Goal: Navigation & Orientation: Find specific page/section

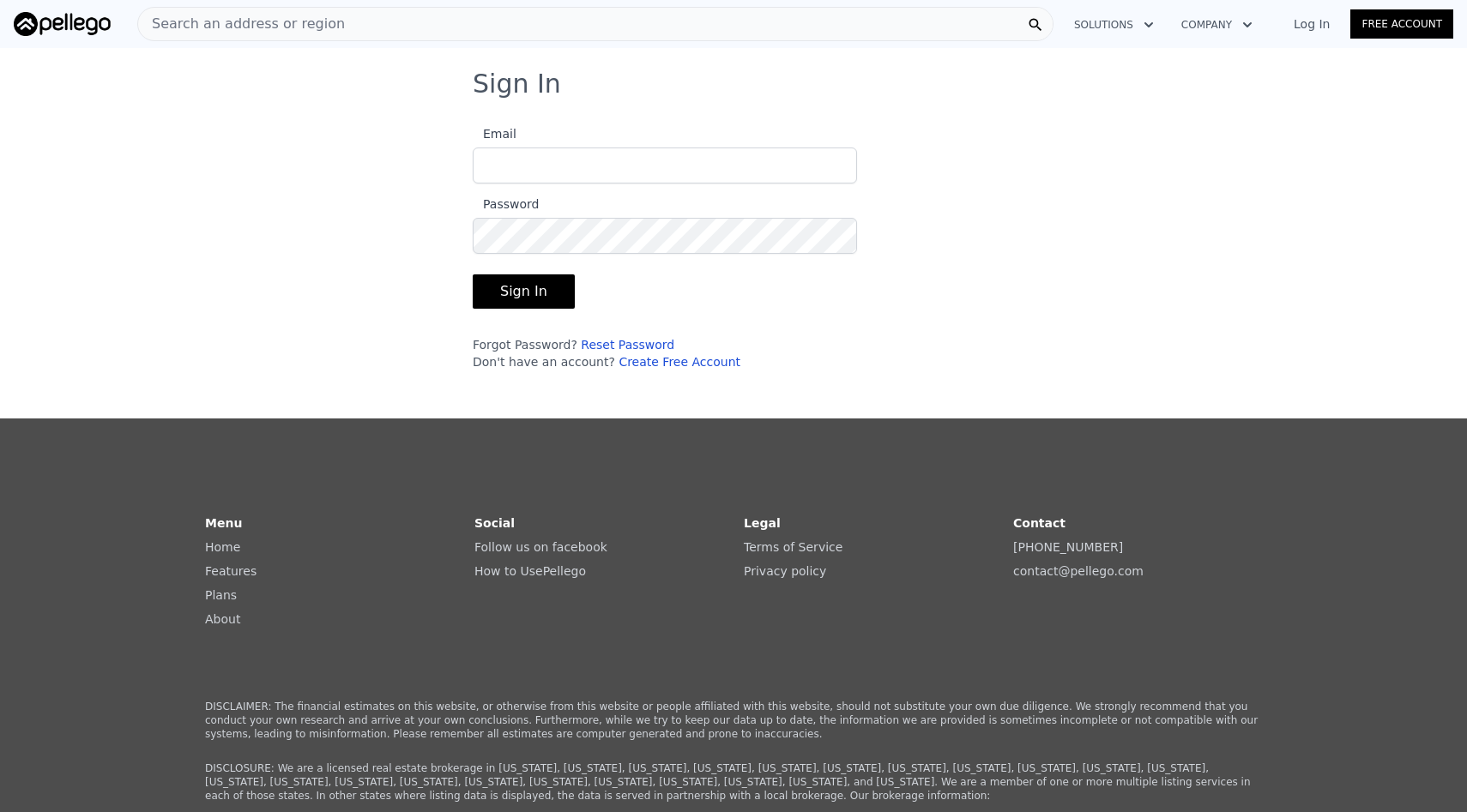
type input "[EMAIL_ADDRESS][DOMAIN_NAME]"
click at [505, 304] on button "Sign In" at bounding box center [524, 292] width 102 height 35
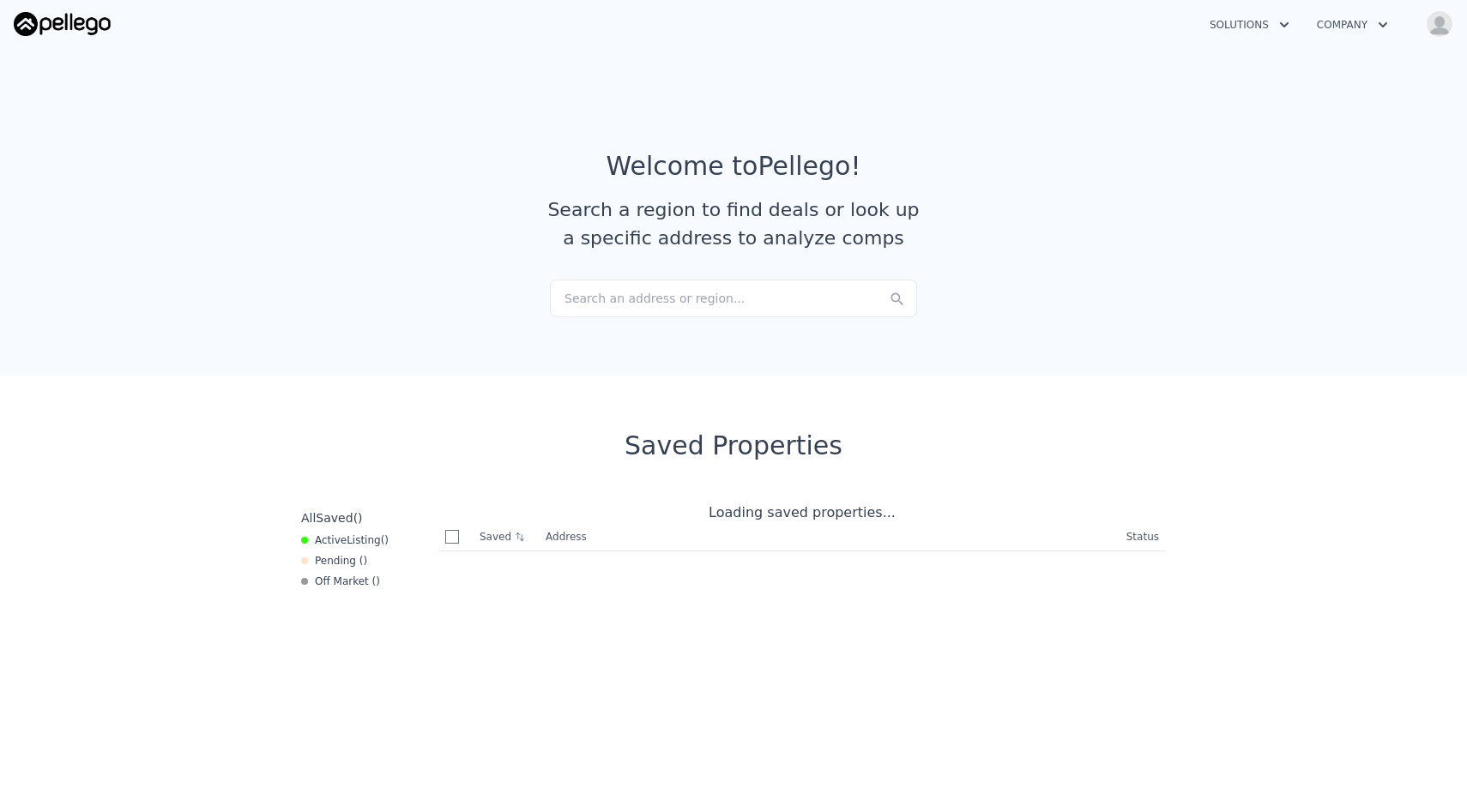
checkbox input "true"
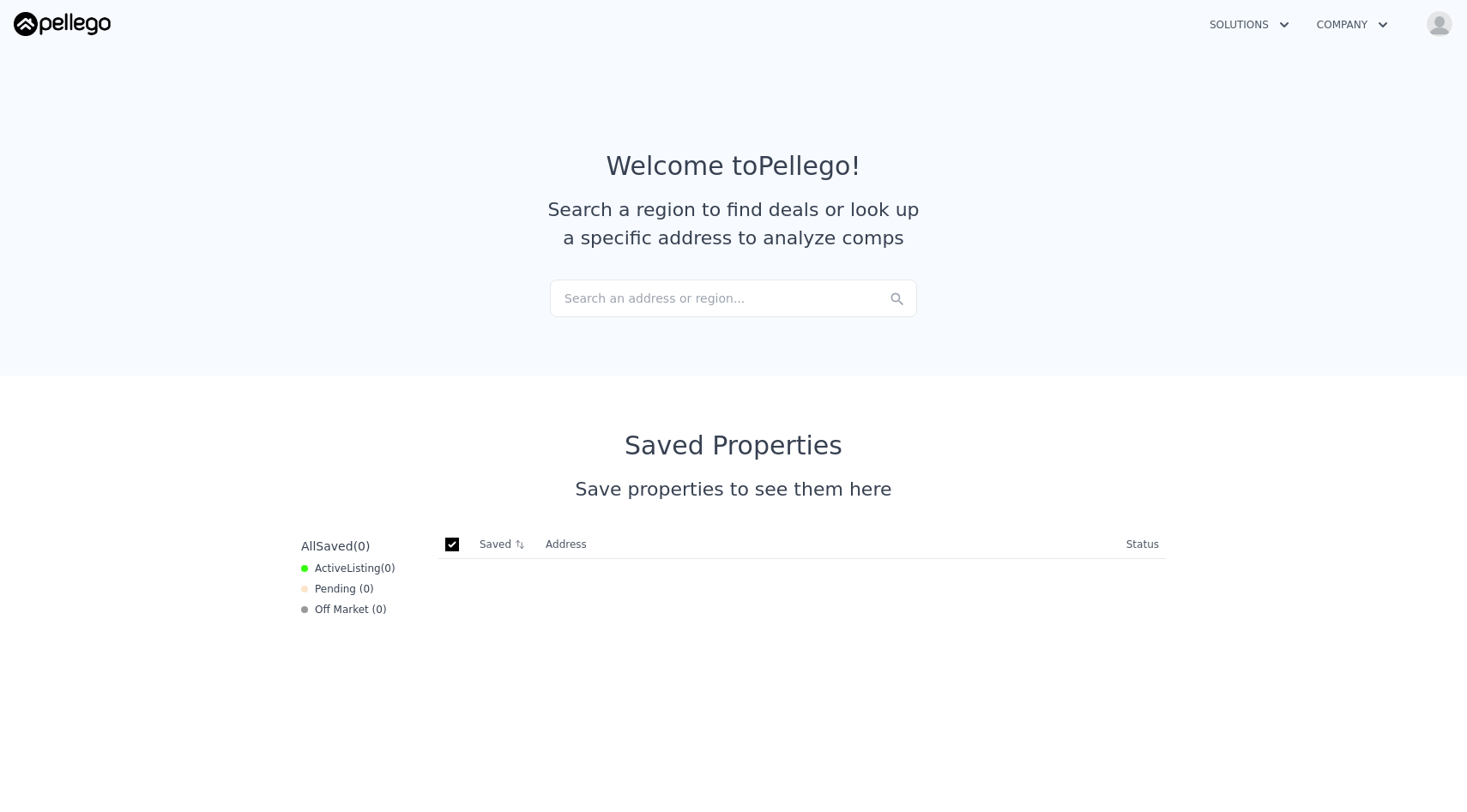
click at [1437, 19] on img "button" at bounding box center [1439, 24] width 28 height 28
click at [1339, 148] on link "Home" at bounding box center [1332, 147] width 59 height 14
click at [1448, 29] on img "button" at bounding box center [1439, 24] width 28 height 28
click at [725, 99] on section "Welcome to Pellego ! Search a region to find deals or look up a specific addres…" at bounding box center [734, 208] width 1467 height 335
click at [66, 21] on img at bounding box center [62, 24] width 97 height 24
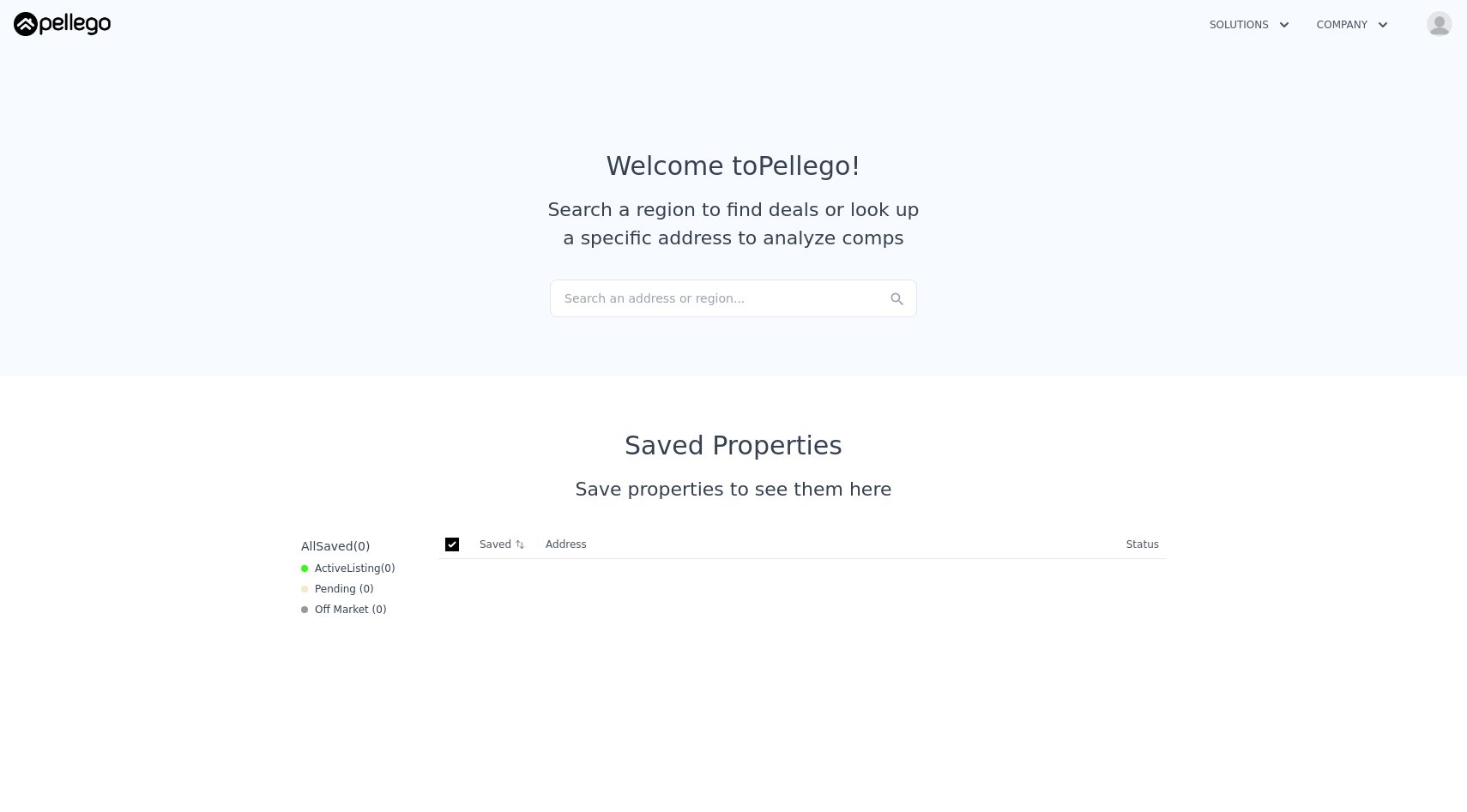
click at [1265, 16] on button "Solutions" at bounding box center [1249, 25] width 108 height 31
click at [1330, 25] on button "Company" at bounding box center [1353, 25] width 99 height 31
click at [1432, 21] on img "button" at bounding box center [1439, 24] width 28 height 28
click at [1353, 174] on link "Agent Plans" at bounding box center [1350, 179] width 95 height 14
